Goal: Task Accomplishment & Management: Use online tool/utility

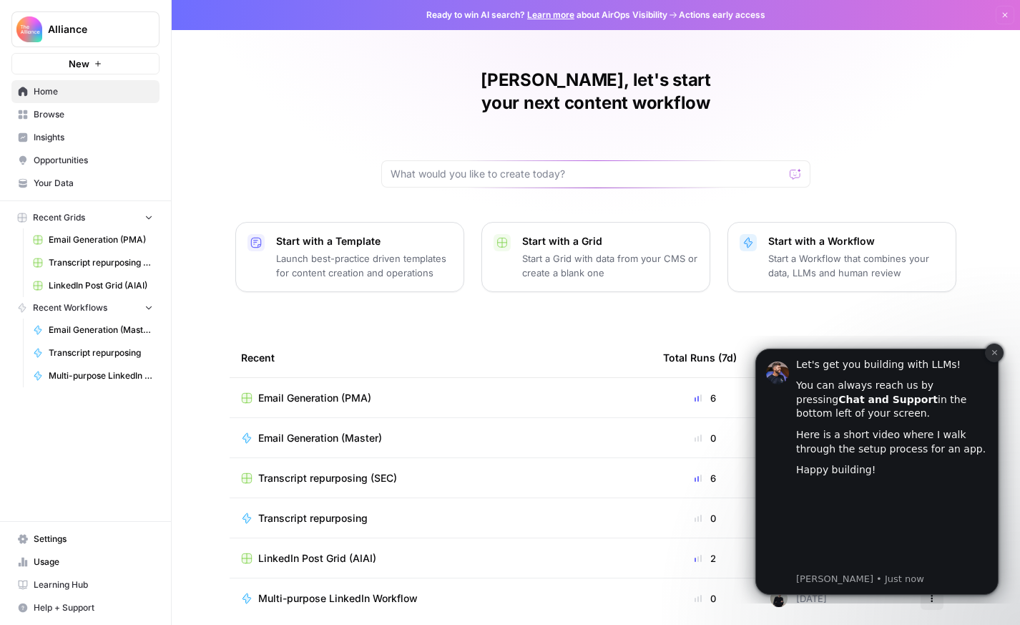
click at [994, 348] on icon "Dismiss notification" at bounding box center [995, 352] width 8 height 8
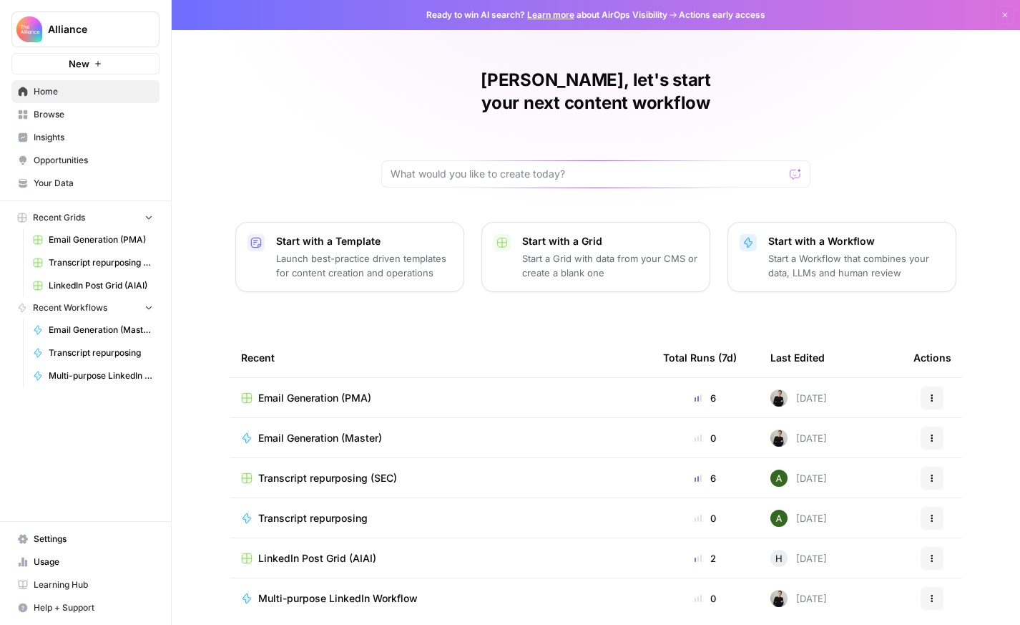
scroll to position [34, 0]
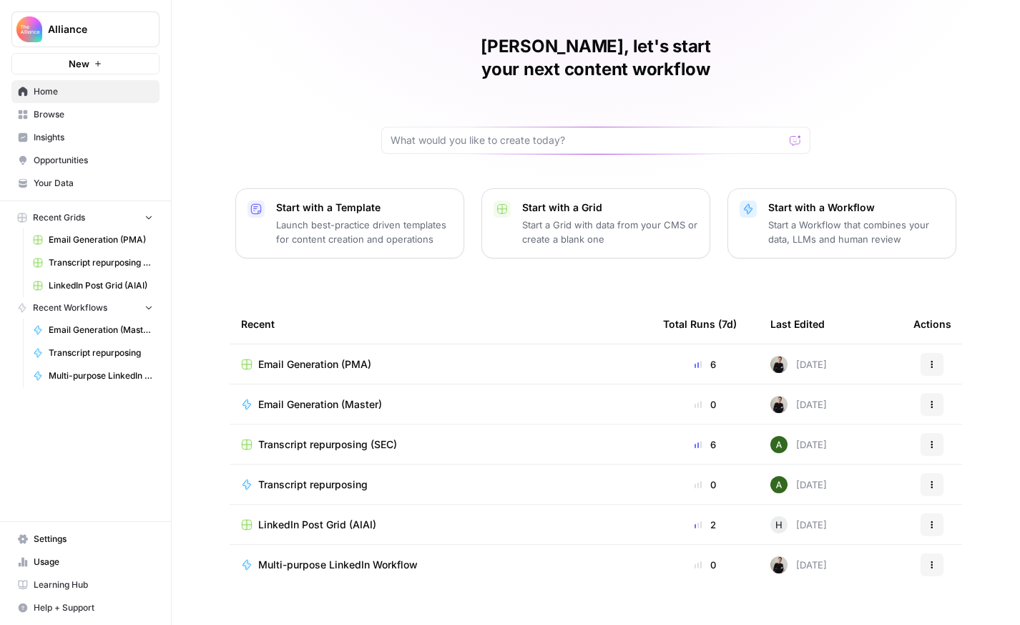
click at [80, 305] on span "Recent Workflows" at bounding box center [70, 307] width 74 height 13
click at [73, 114] on span "Browse" at bounding box center [93, 114] width 119 height 13
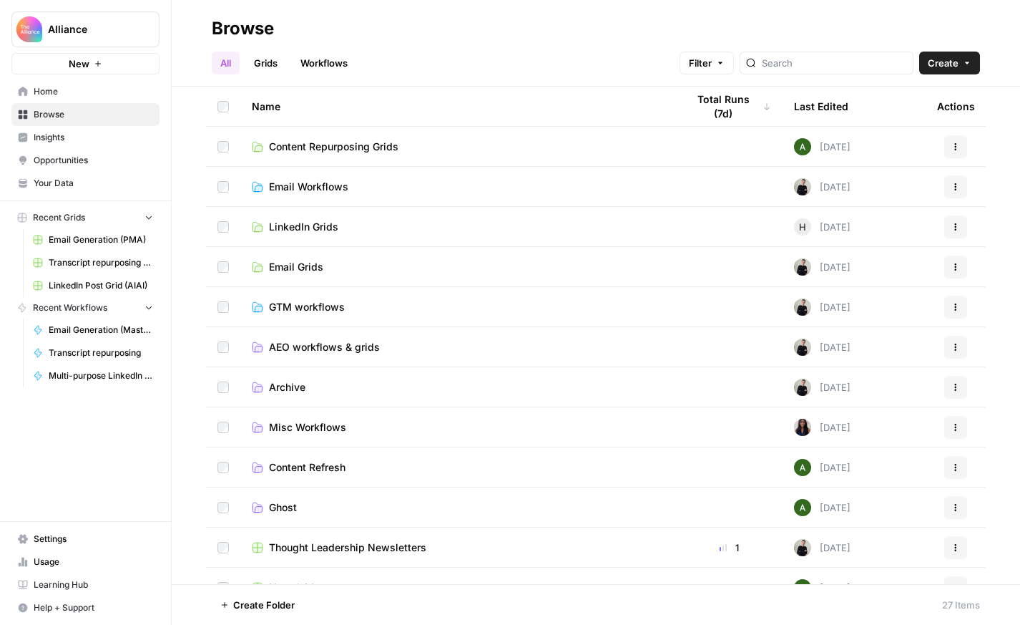
click at [270, 68] on link "Grids" at bounding box center [265, 63] width 41 height 23
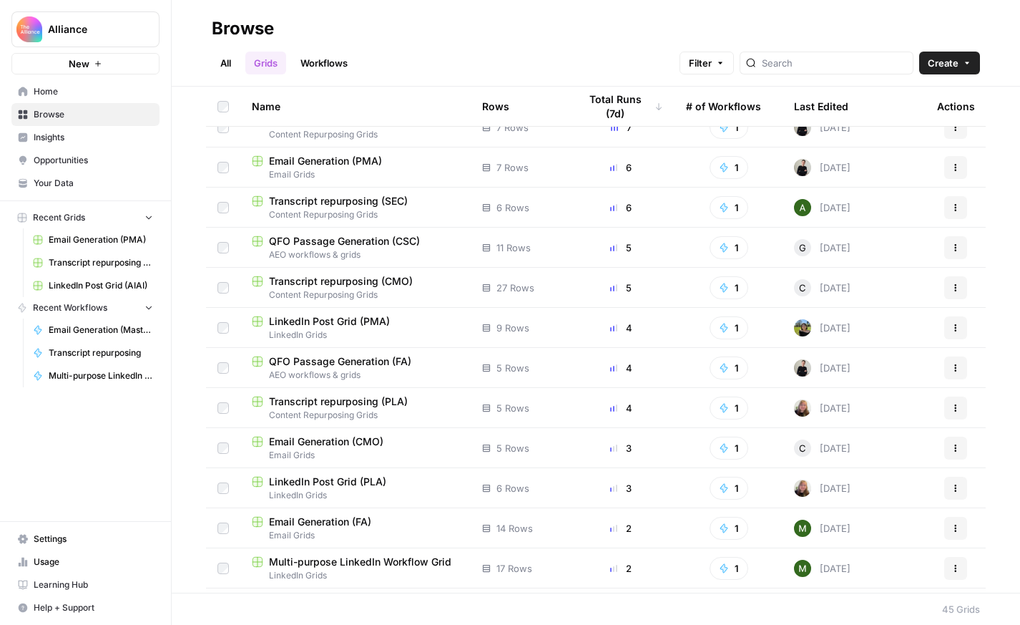
scroll to position [102, 0]
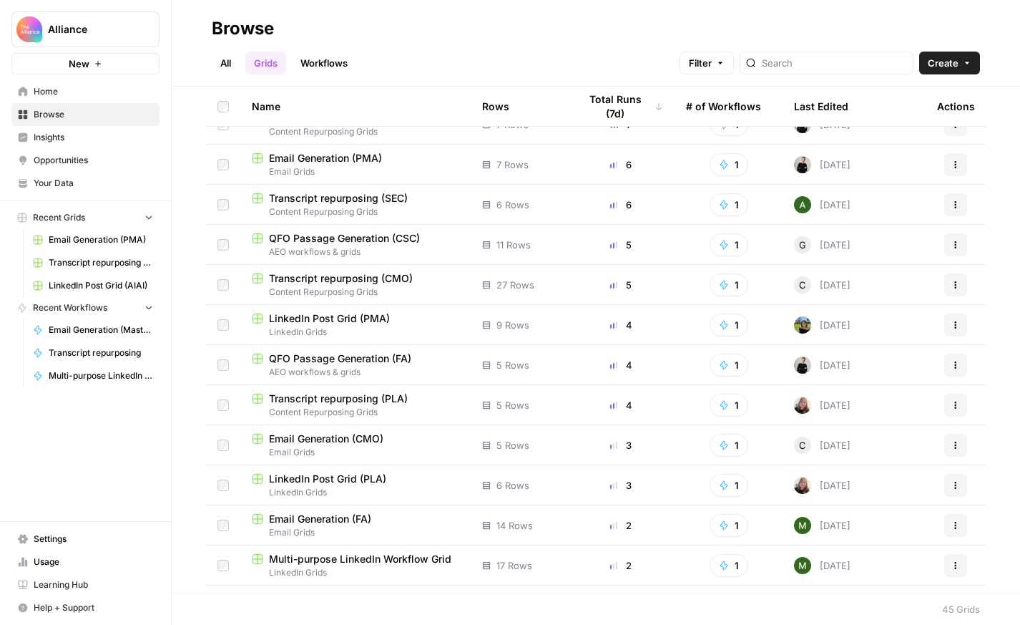
click at [357, 481] on span "LinkedIn Post Grid (PLA)" at bounding box center [327, 478] width 117 height 14
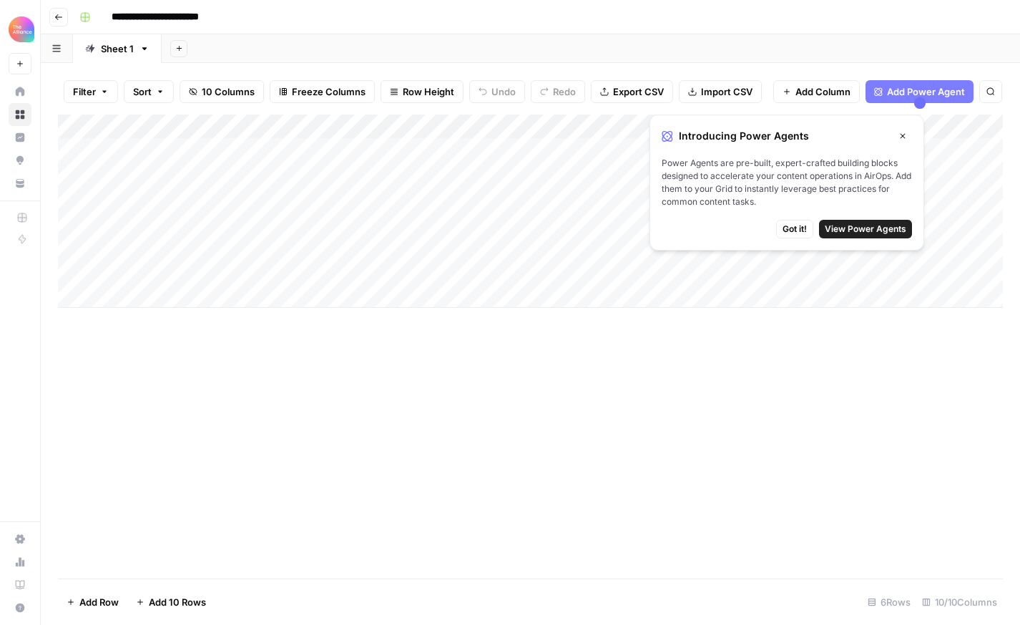
click at [903, 135] on icon "button" at bounding box center [902, 136] width 5 height 5
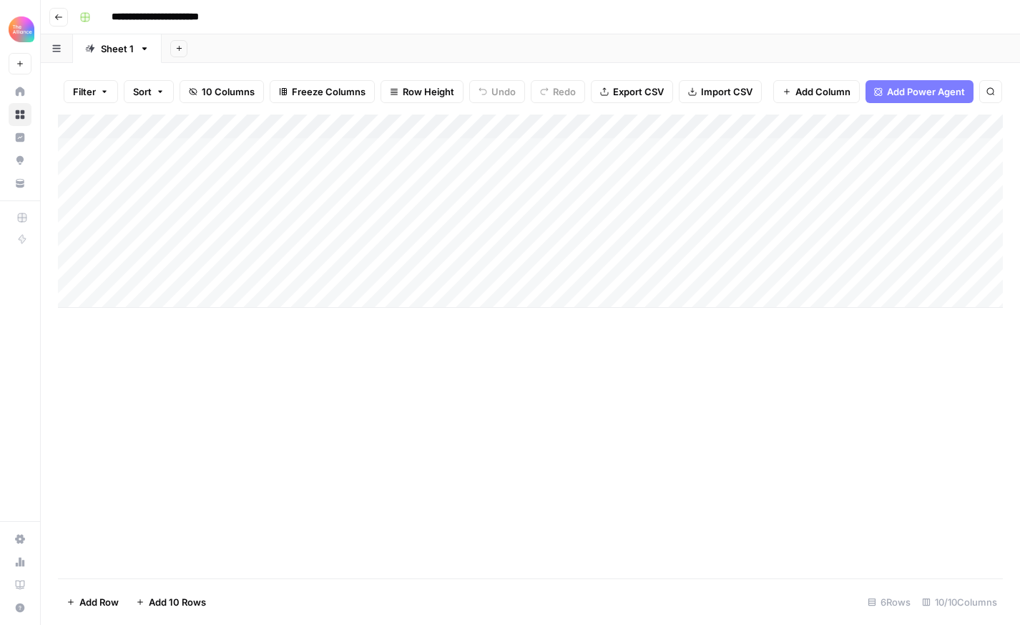
click at [511, 145] on div "Add Column" at bounding box center [530, 210] width 945 height 193
click at [511, 173] on div "Add Column" at bounding box center [530, 210] width 945 height 193
click at [512, 200] on div "Add Column" at bounding box center [530, 210] width 945 height 193
click at [171, 218] on div "Add Column" at bounding box center [530, 210] width 945 height 193
click at [54, 26] on header "**********" at bounding box center [530, 17] width 979 height 34
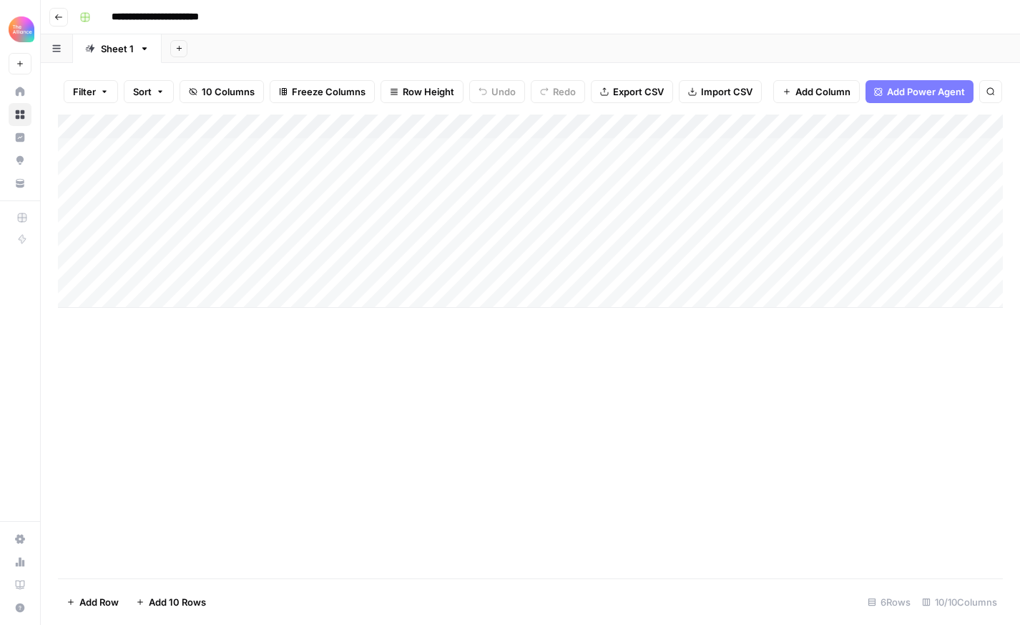
click at [57, 16] on icon "button" at bounding box center [58, 17] width 7 height 6
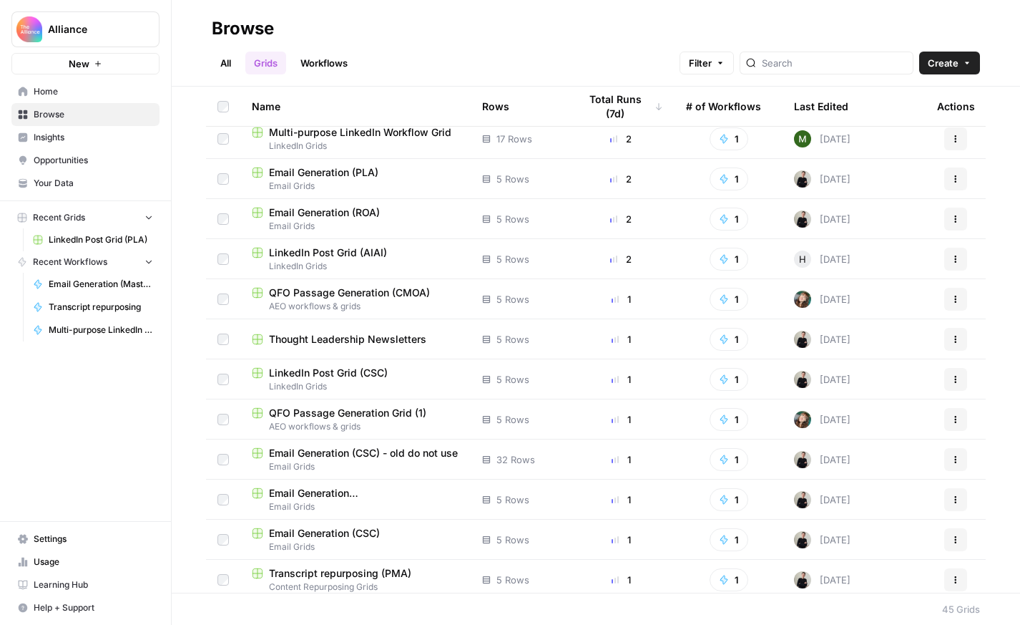
scroll to position [1016, 0]
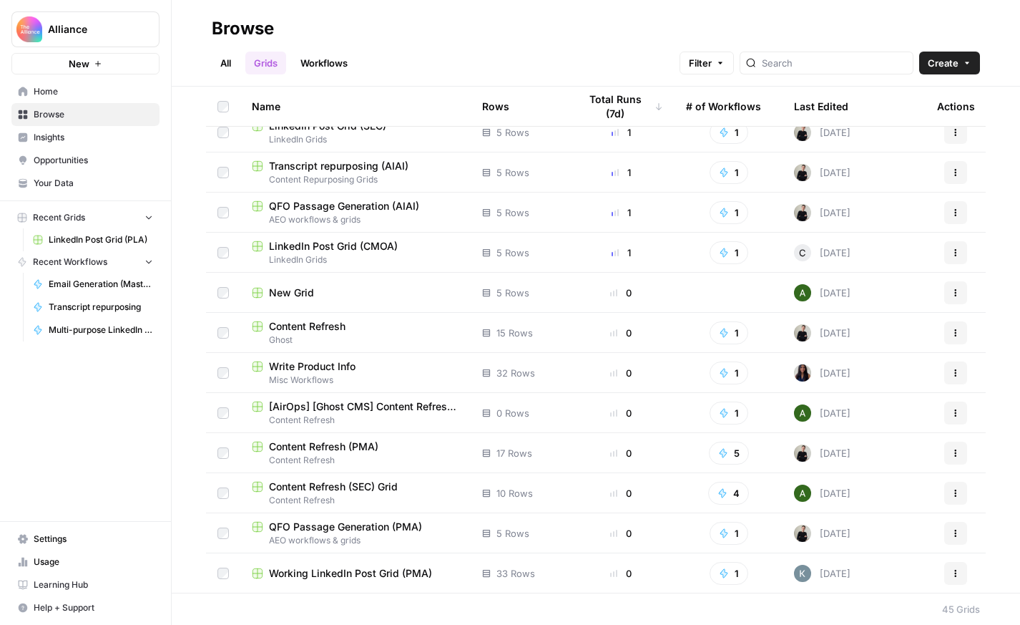
click at [319, 64] on link "Workflows" at bounding box center [324, 63] width 64 height 23
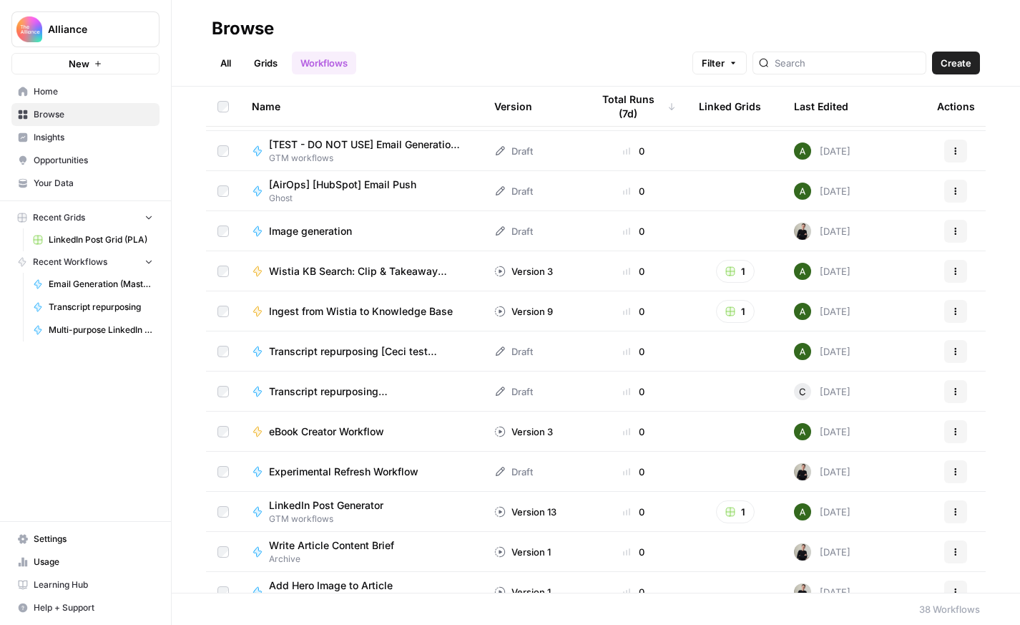
scroll to position [29, 0]
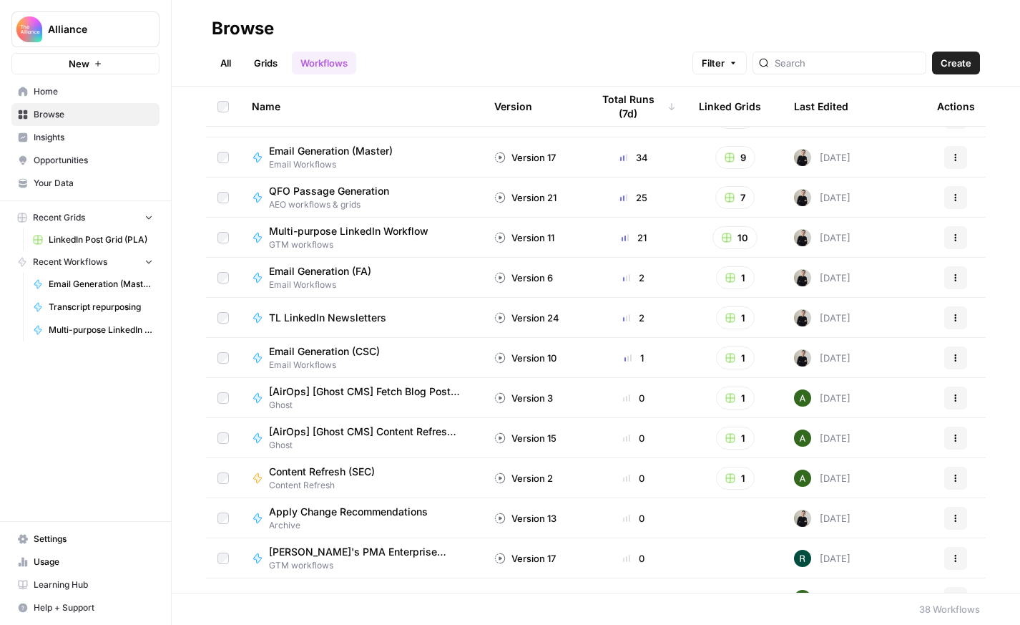
click at [265, 59] on link "Grids" at bounding box center [265, 63] width 41 height 23
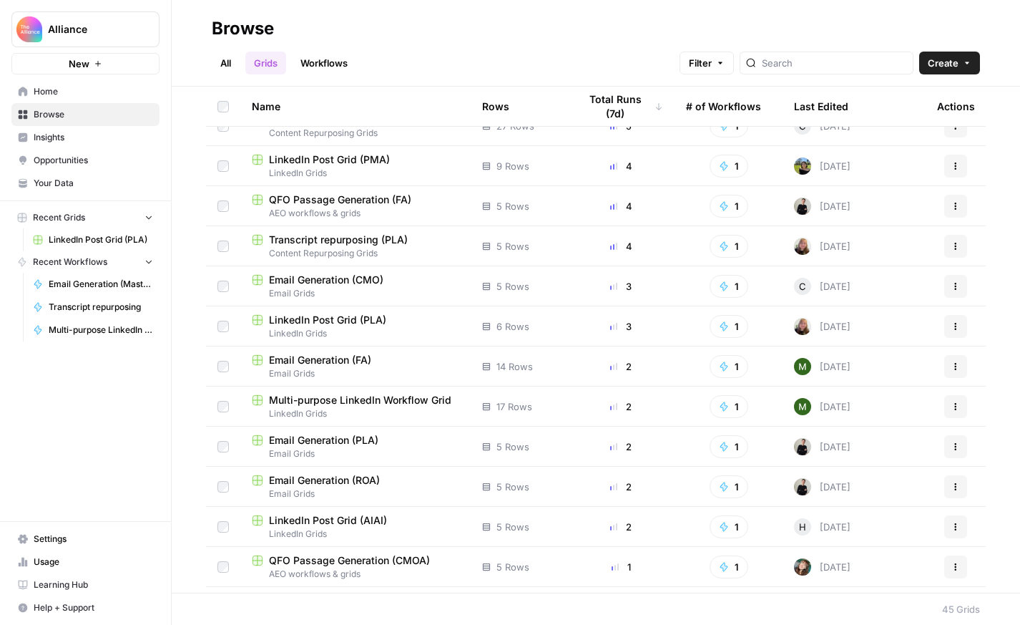
scroll to position [260, 0]
click at [331, 439] on span "Email Generation (PLA)" at bounding box center [323, 441] width 109 height 14
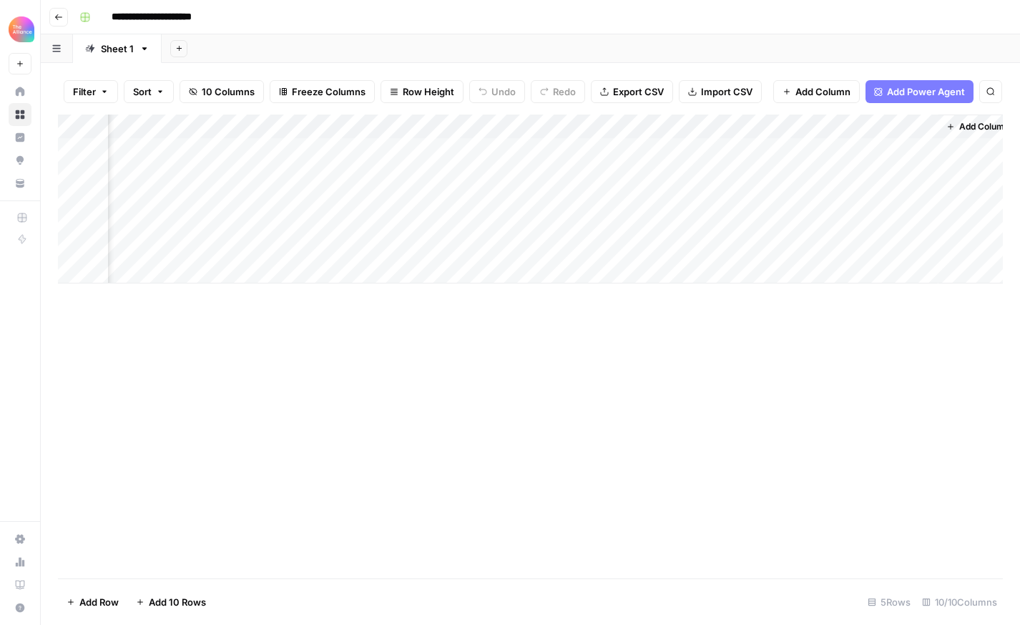
scroll to position [0, 836]
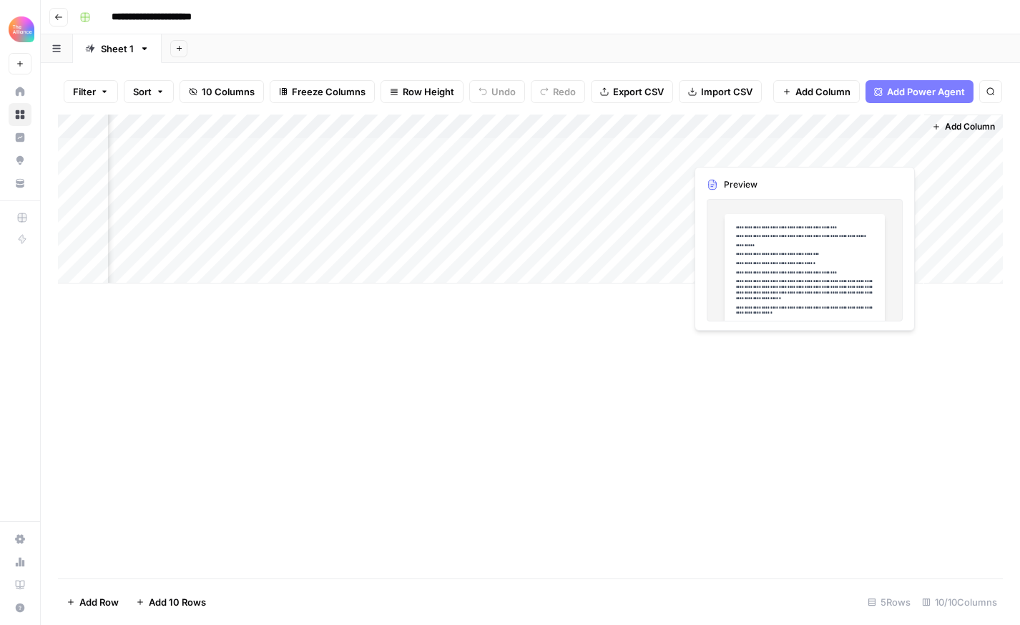
click at [836, 147] on div "Add Column" at bounding box center [530, 198] width 945 height 169
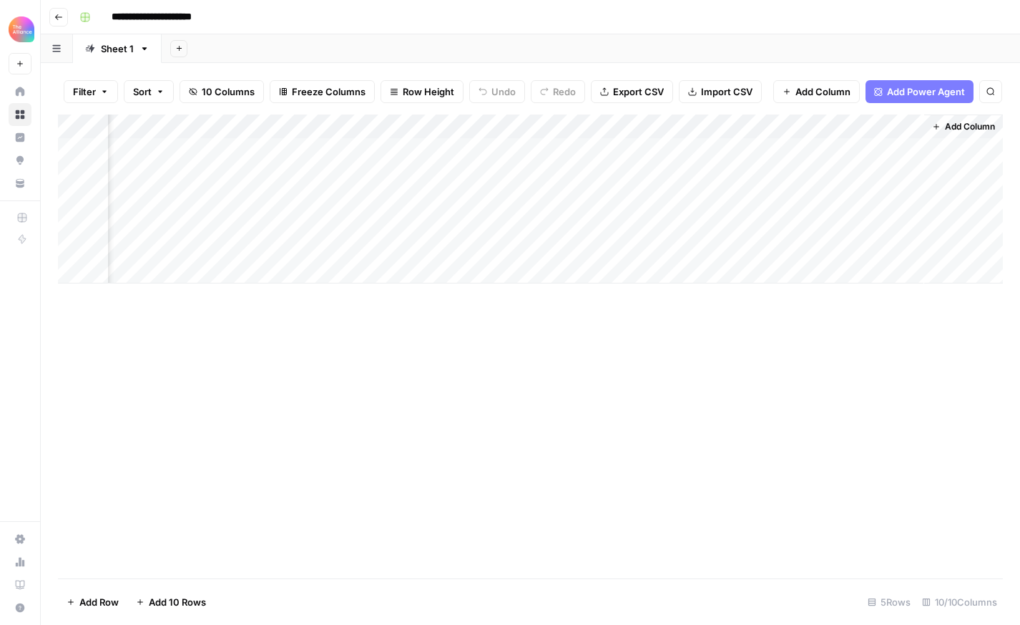
click at [914, 146] on div "Add Column" at bounding box center [530, 198] width 945 height 169
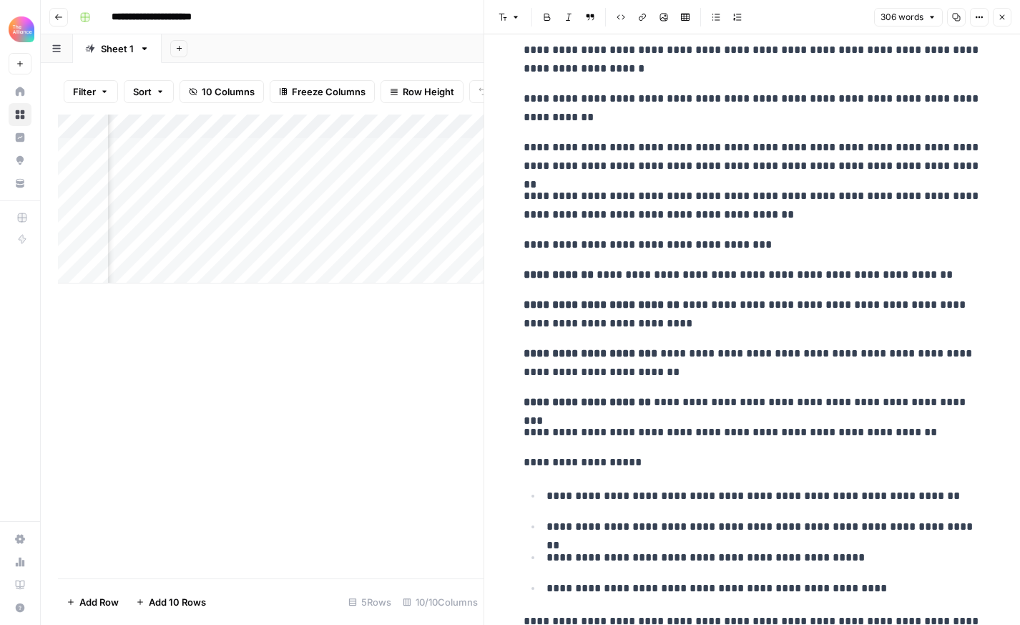
scroll to position [443, 0]
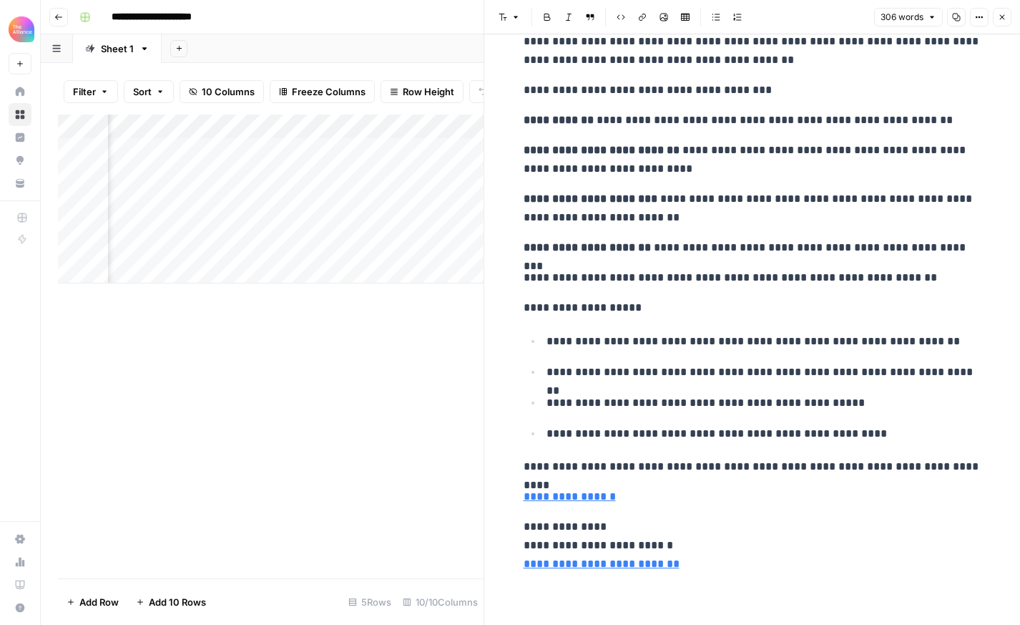
click at [401, 399] on div "Add Column" at bounding box center [271, 346] width 426 height 464
click at [1003, 16] on icon "button" at bounding box center [1002, 17] width 9 height 9
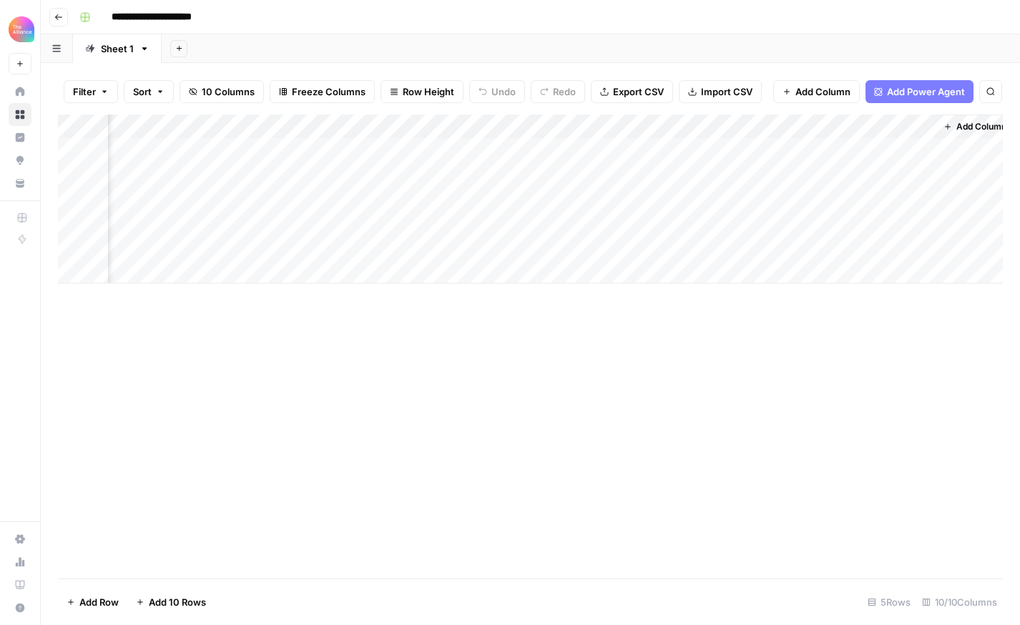
scroll to position [0, 819]
click at [469, 395] on div "Add Column" at bounding box center [530, 346] width 945 height 464
click at [714, 176] on div "Add Column" at bounding box center [530, 198] width 945 height 169
click at [705, 171] on div "Add Column" at bounding box center [530, 198] width 945 height 169
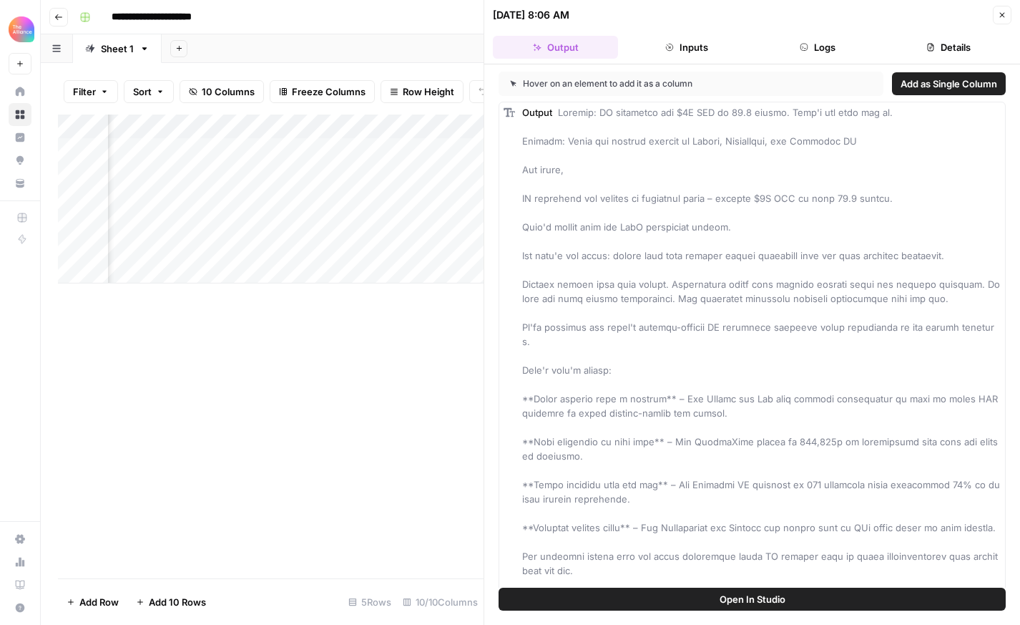
click at [1005, 18] on icon "button" at bounding box center [1002, 15] width 9 height 9
